Goal: Task Accomplishment & Management: Manage account settings

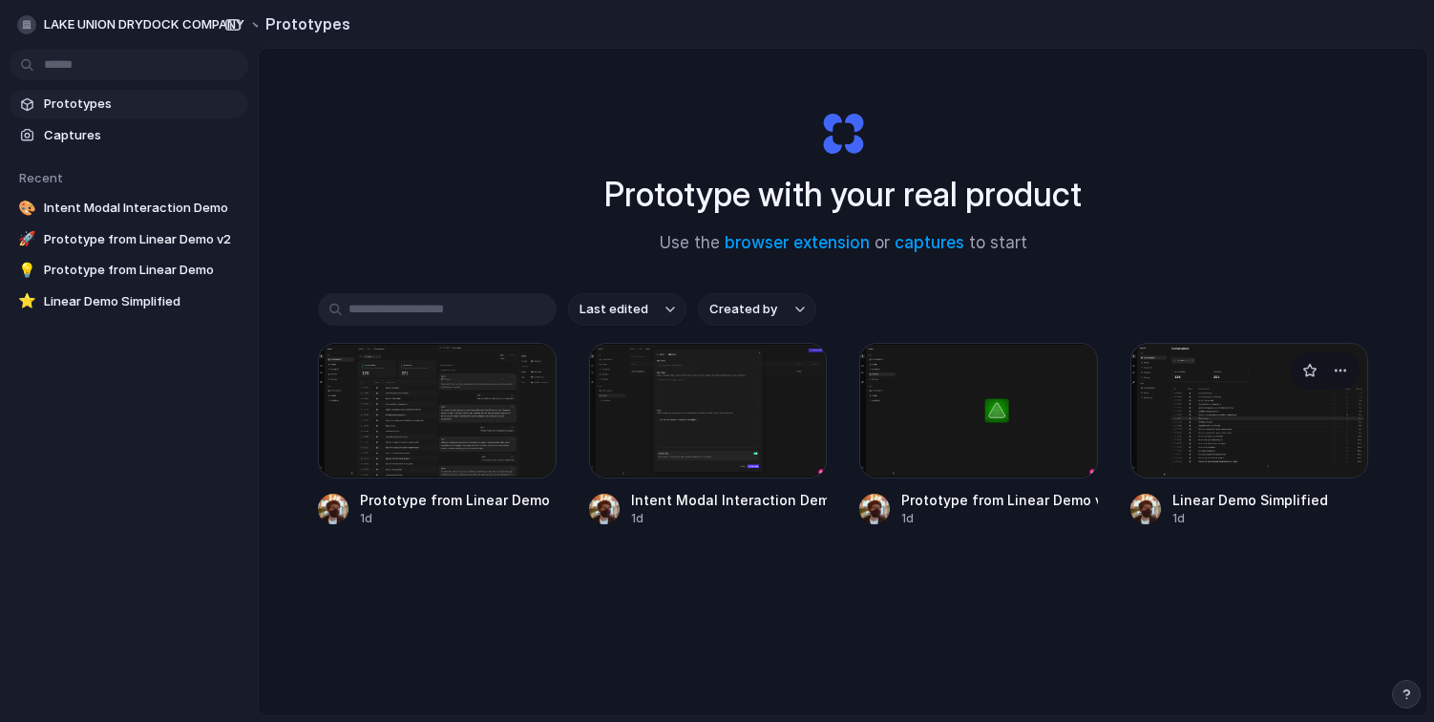
click at [1248, 441] on div at bounding box center [1249, 411] width 239 height 136
click at [1339, 372] on div "button" at bounding box center [1340, 370] width 15 height 15
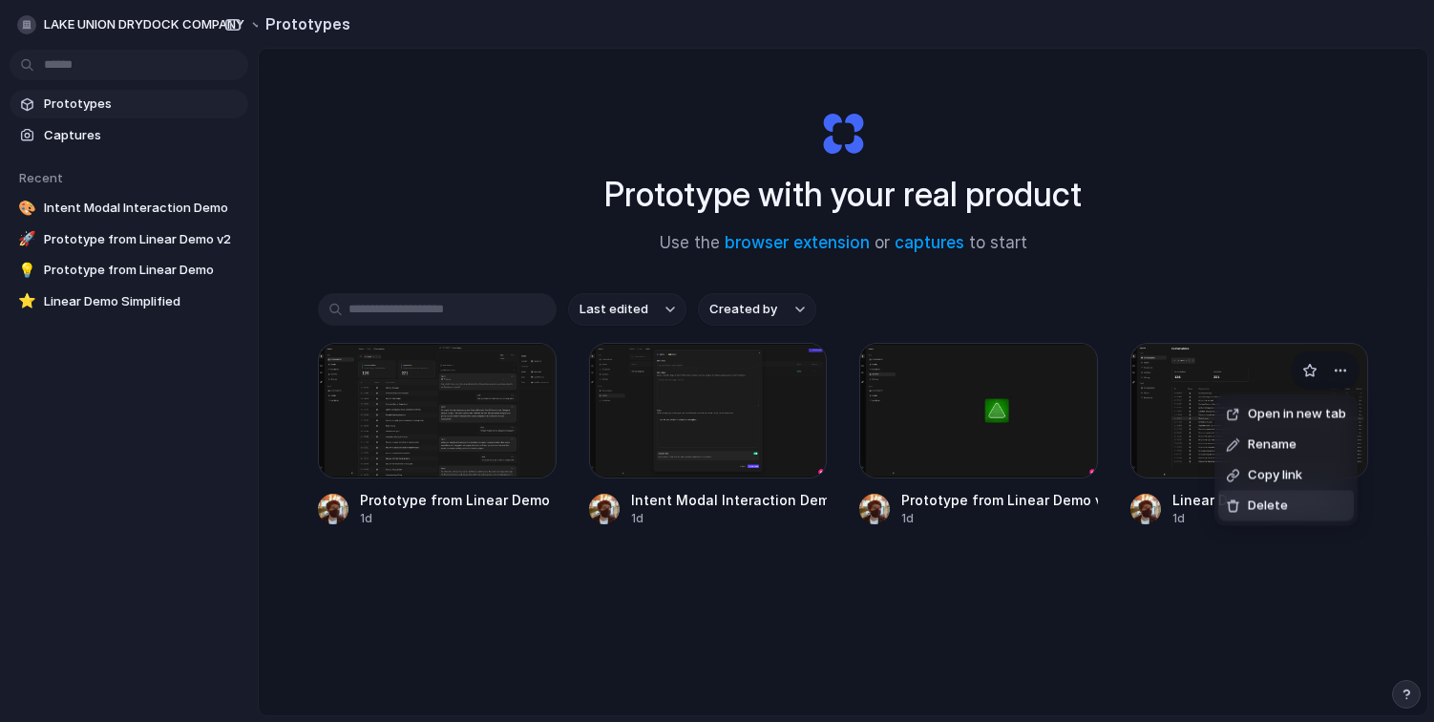
click at [1271, 507] on span "Delete" at bounding box center [1268, 505] width 40 height 19
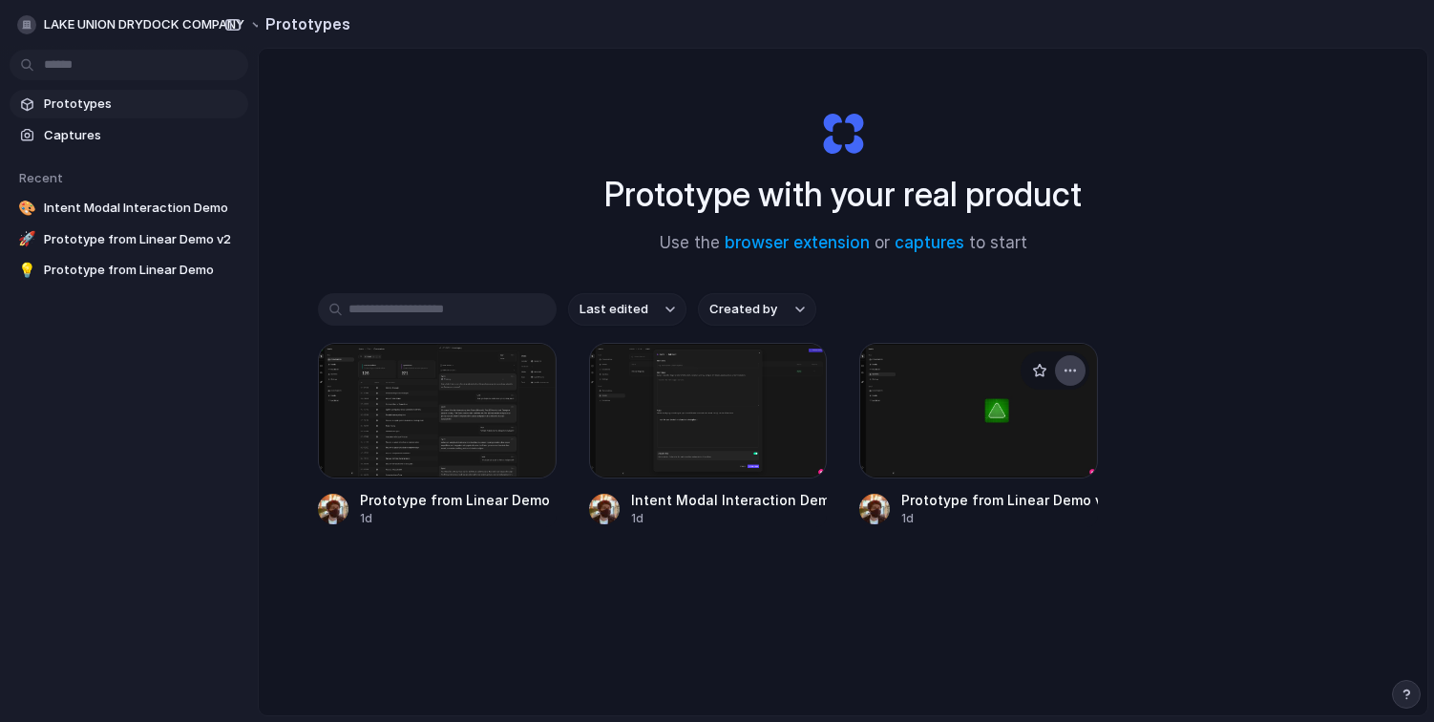
click at [1067, 370] on div "button" at bounding box center [1070, 370] width 15 height 15
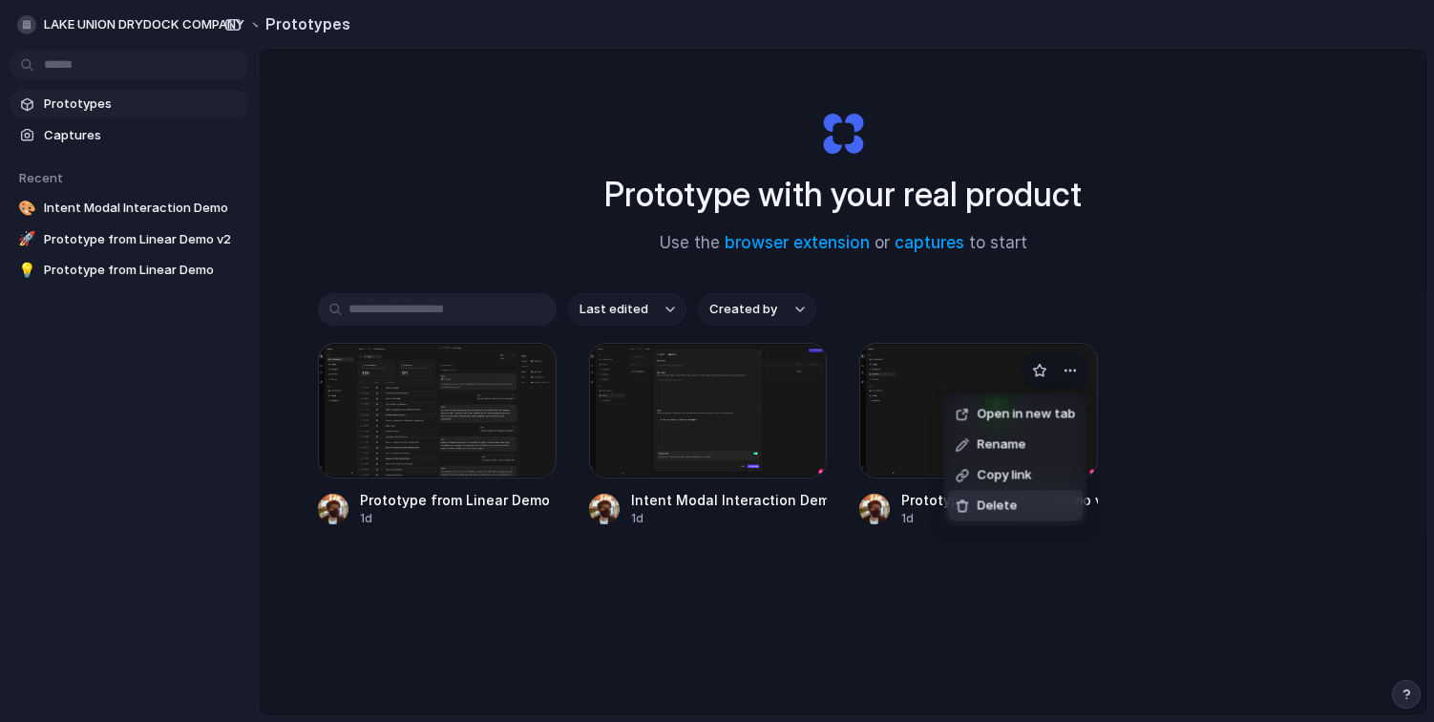
click at [1011, 505] on span "Delete" at bounding box center [998, 505] width 40 height 19
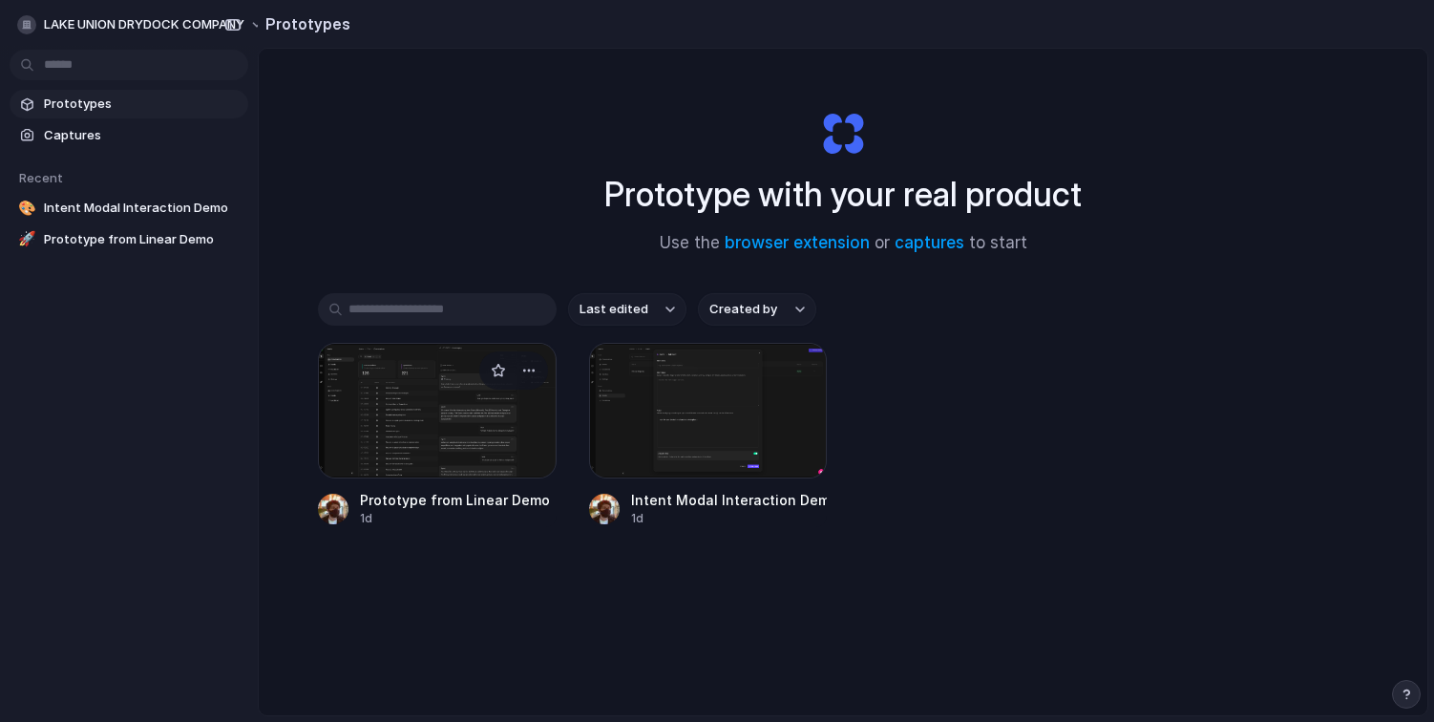
click at [418, 431] on div at bounding box center [437, 411] width 239 height 136
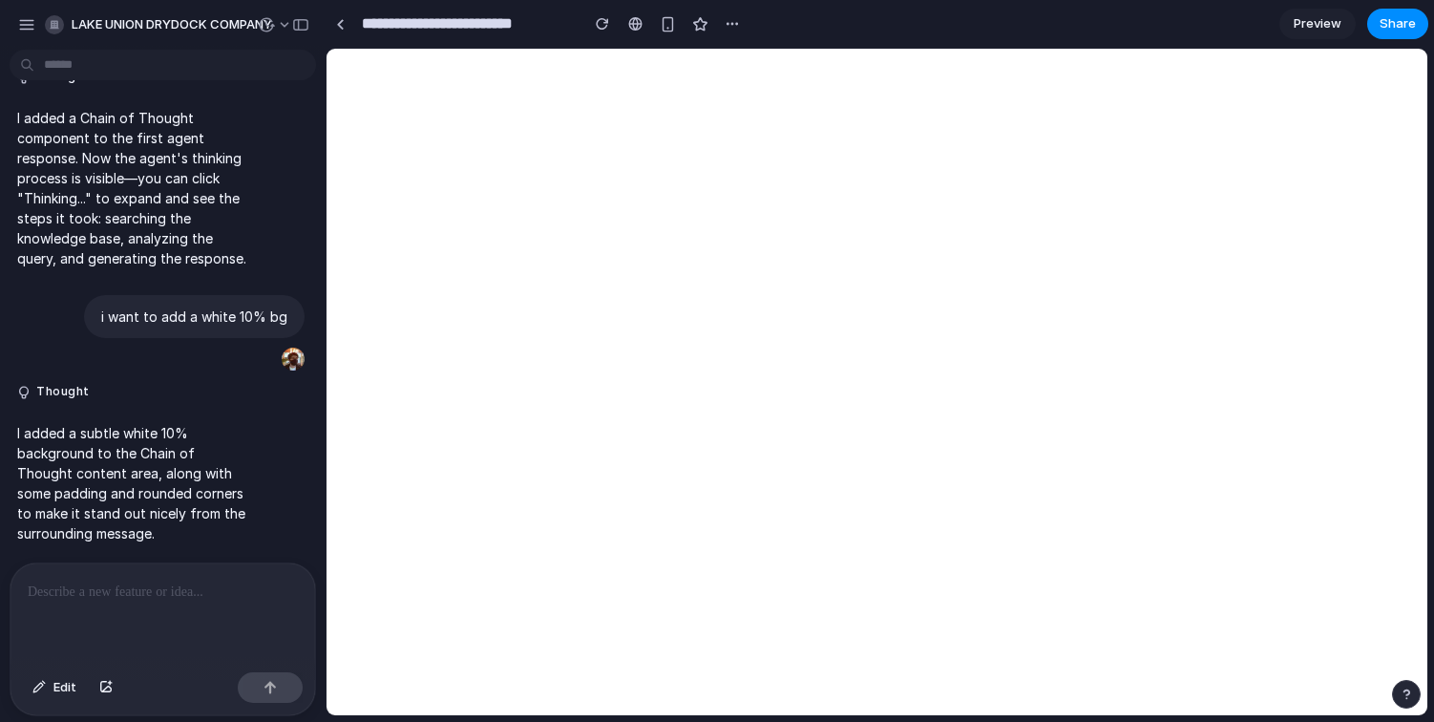
scroll to position [11039, 0]
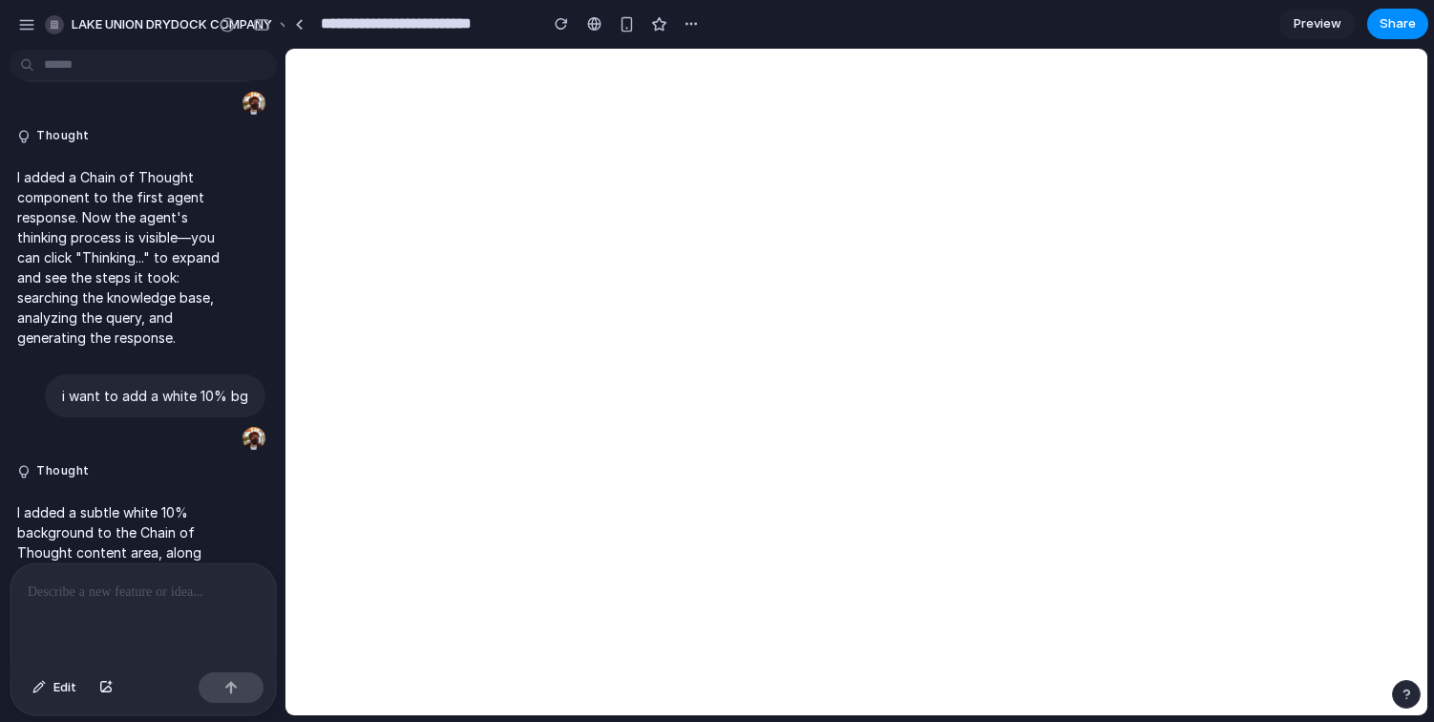
drag, startPoint x: 429, startPoint y: 258, endPoint x: 285, endPoint y: 258, distance: 144.2
